Goal: Task Accomplishment & Management: Use online tool/utility

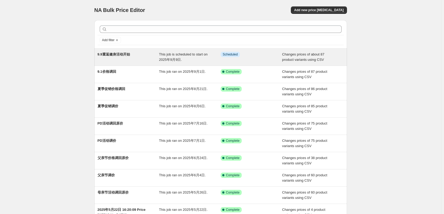
click at [255, 53] on div "Info Scheduled" at bounding box center [248, 54] width 54 height 5
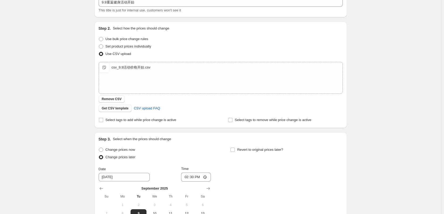
scroll to position [155, 0]
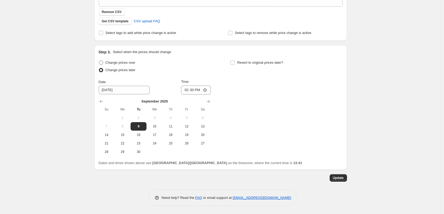
click at [128, 64] on span "Change prices now" at bounding box center [121, 63] width 30 height 4
click at [99, 61] on input "Change prices now" at bounding box center [99, 61] width 0 height 0
radio input "true"
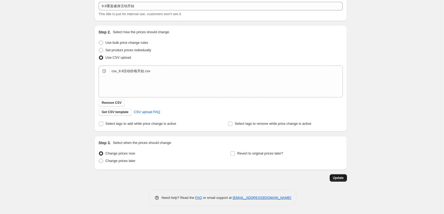
click at [342, 180] on span "Update" at bounding box center [338, 178] width 11 height 4
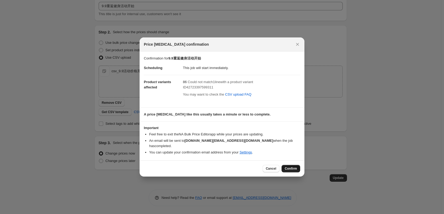
click at [295, 167] on span "Confirm" at bounding box center [291, 169] width 12 height 4
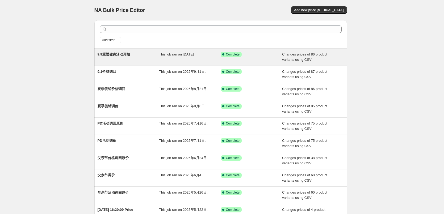
click at [144, 60] on div "9.9重返健身活动开始" at bounding box center [129, 57] width 62 height 11
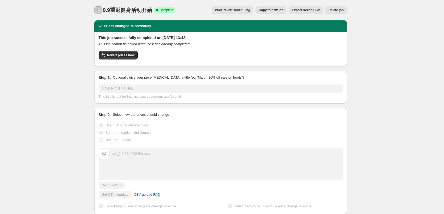
click at [99, 9] on icon "Price change jobs" at bounding box center [97, 9] width 5 height 5
